Goal: Check status: Check status

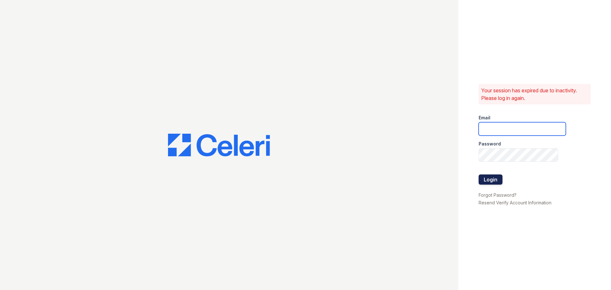
type input "arioso.pm@cafmanagement.com"
click at [493, 179] on button "Login" at bounding box center [491, 179] width 24 height 10
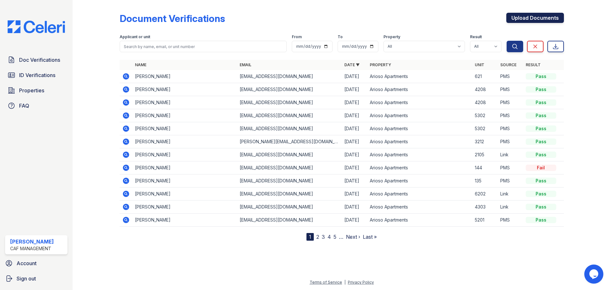
click at [545, 21] on link "Upload Documents" at bounding box center [535, 18] width 58 height 10
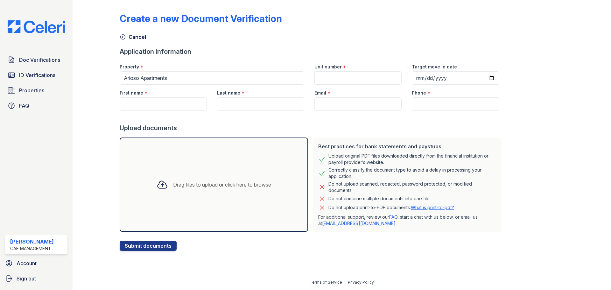
click at [127, 36] on link "Cancel" at bounding box center [133, 37] width 26 height 8
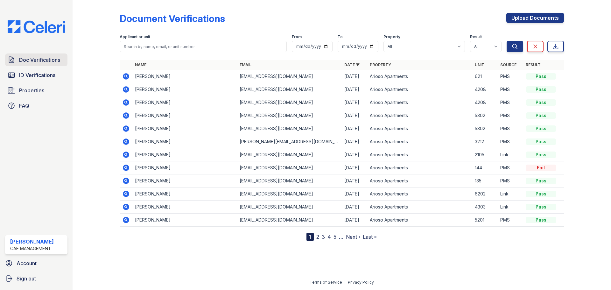
click at [26, 61] on span "Doc Verifications" at bounding box center [39, 60] width 41 height 8
click at [52, 72] on span "ID Verifications" at bounding box center [37, 75] width 36 height 8
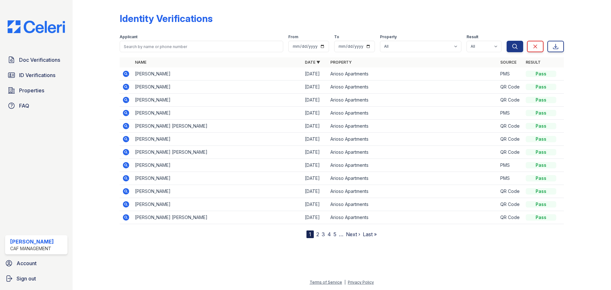
click at [358, 234] on link "Next ›" at bounding box center [353, 234] width 14 height 6
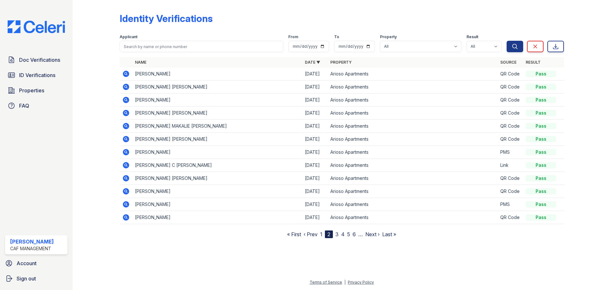
click at [124, 125] on icon at bounding box center [126, 126] width 6 height 6
